Goal: Task Accomplishment & Management: Use online tool/utility

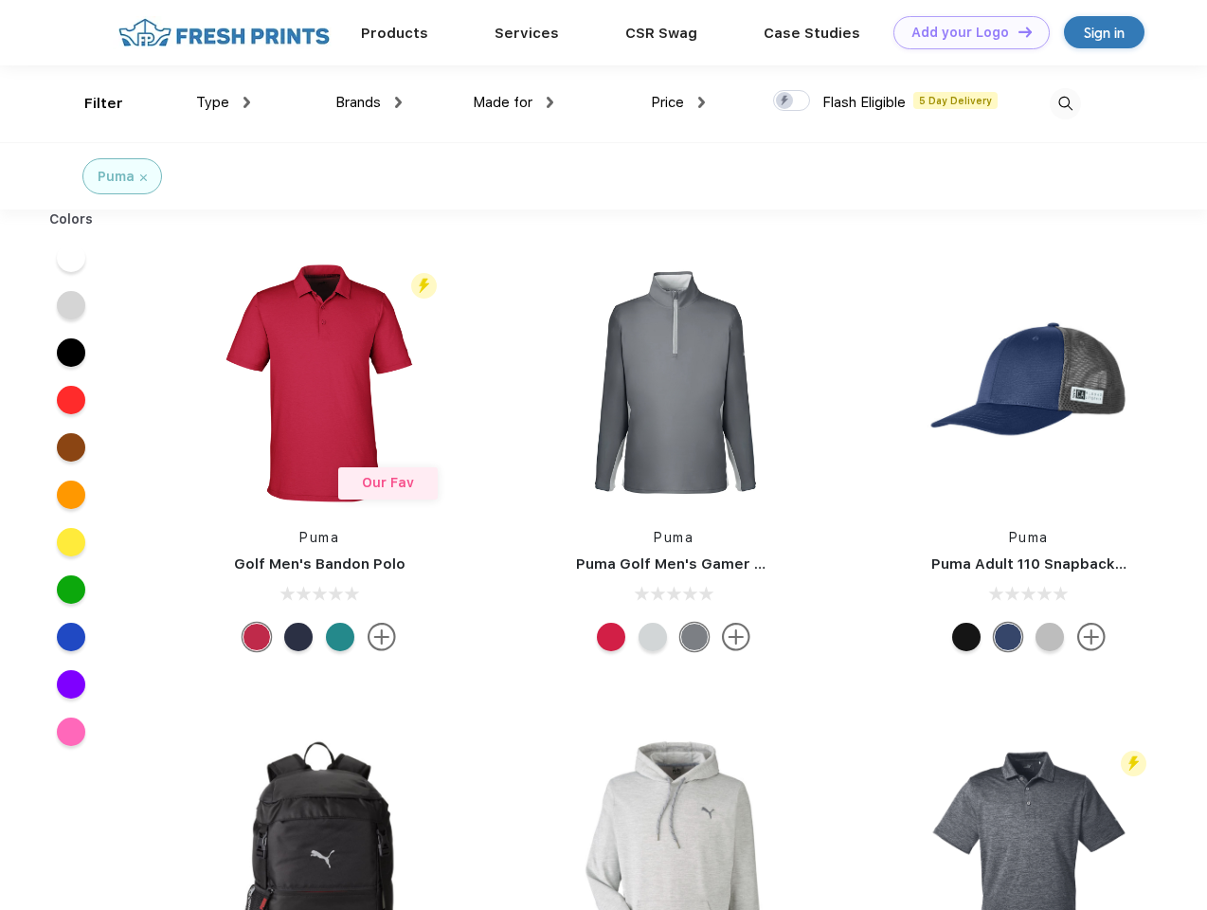
scroll to position [1, 0]
click at [965, 32] on link "Add your Logo Design Tool" at bounding box center [972, 32] width 156 height 33
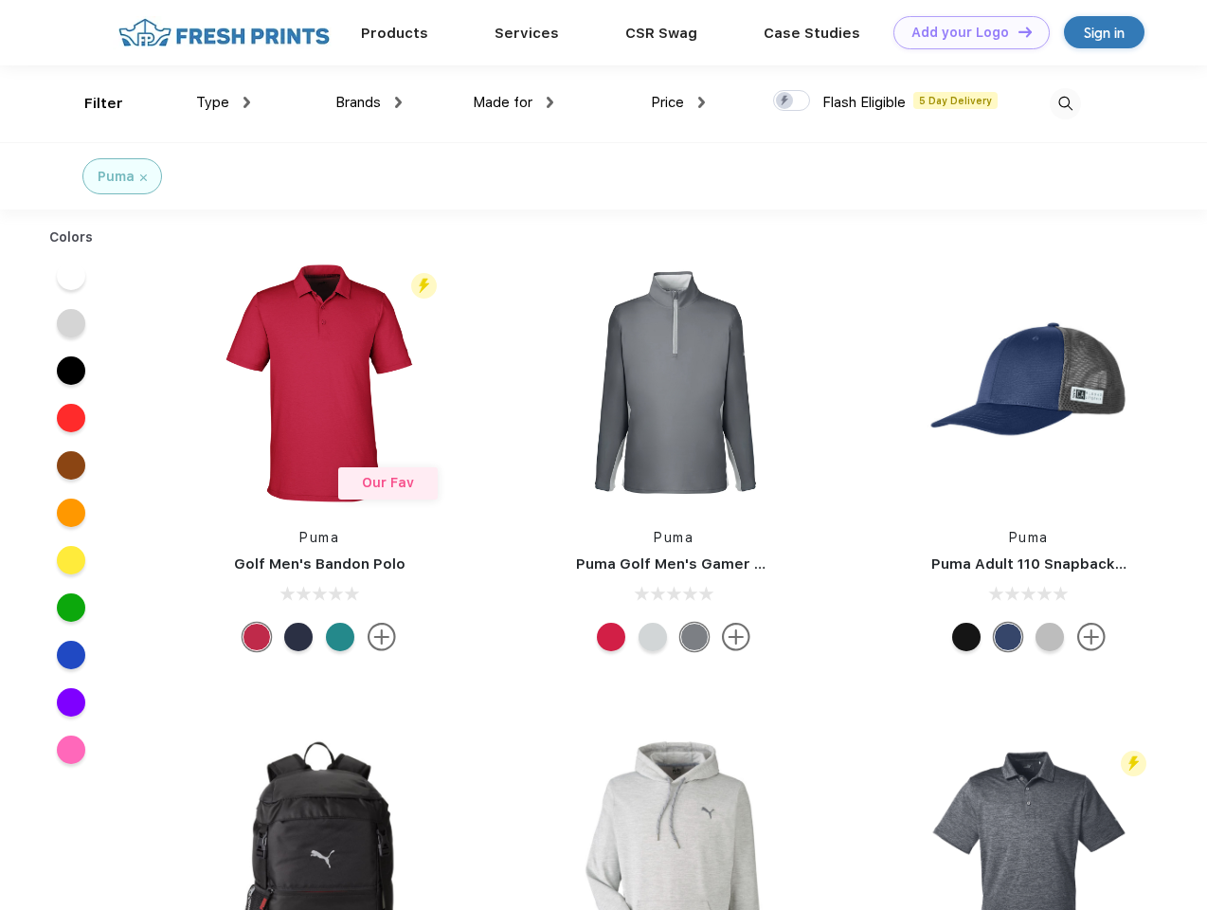
click at [0, 0] on div "Design Tool" at bounding box center [0, 0] width 0 height 0
click at [1017, 31] on link "Add your Logo Design Tool" at bounding box center [972, 32] width 156 height 33
click at [91, 103] on div "Filter" at bounding box center [103, 104] width 39 height 22
click at [224, 102] on span "Type" at bounding box center [212, 102] width 33 height 17
click at [369, 102] on span "Brands" at bounding box center [357, 102] width 45 height 17
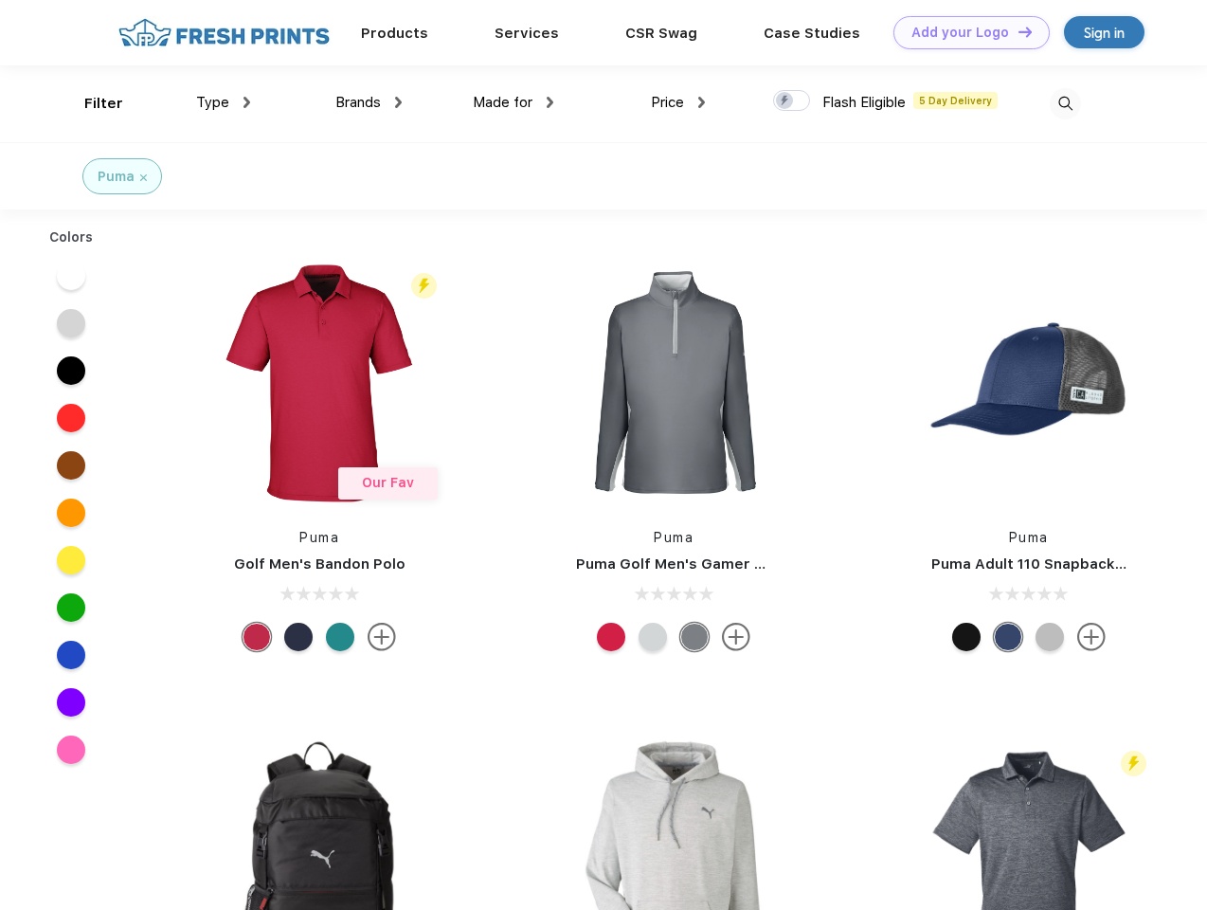
click at [514, 102] on span "Made for" at bounding box center [503, 102] width 60 height 17
click at [678, 102] on span "Price" at bounding box center [667, 102] width 33 height 17
click at [792, 101] on div at bounding box center [791, 100] width 37 height 21
click at [786, 101] on input "checkbox" at bounding box center [779, 95] width 12 height 12
click at [1065, 103] on img at bounding box center [1065, 103] width 31 height 31
